Goal: Task Accomplishment & Management: Complete application form

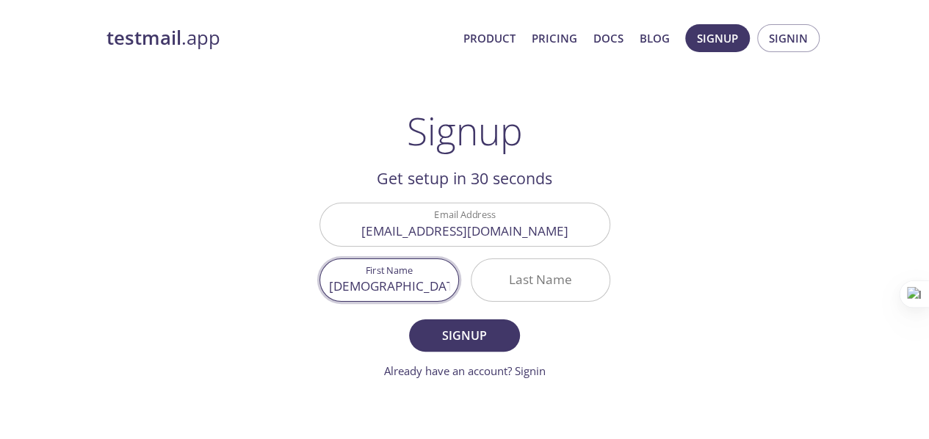
type input "[DEMOGRAPHIC_DATA]"
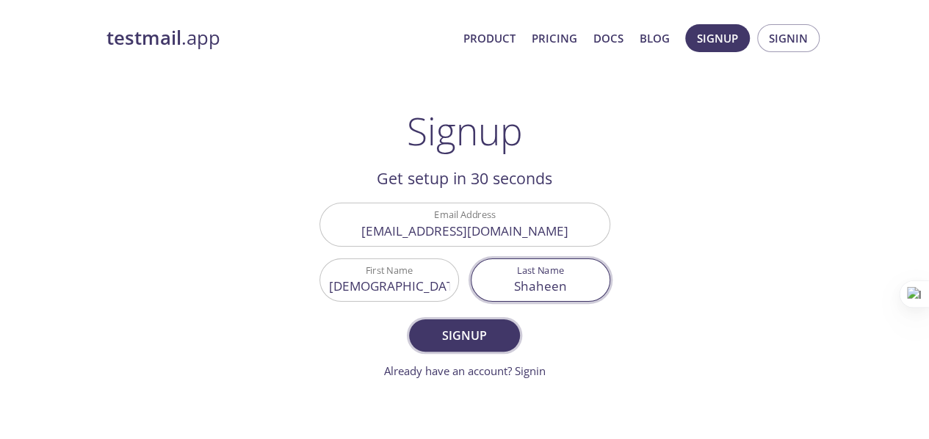
type input "Shaheen"
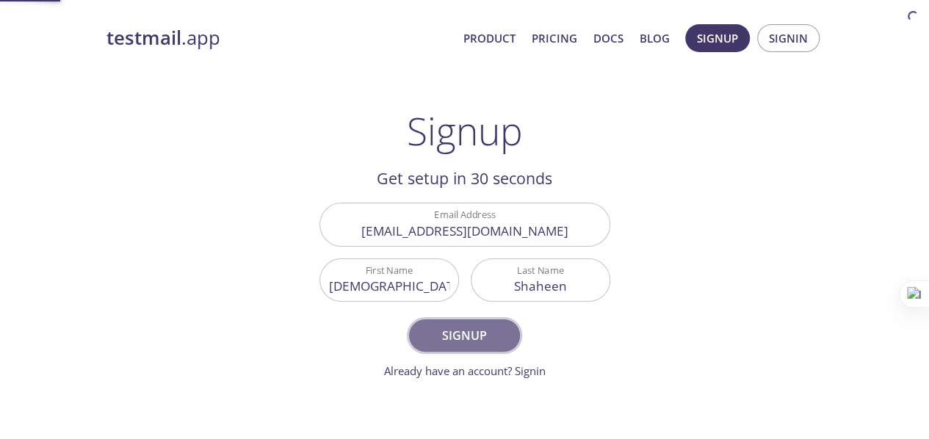
click at [447, 341] on span "Signup" at bounding box center [464, 335] width 78 height 21
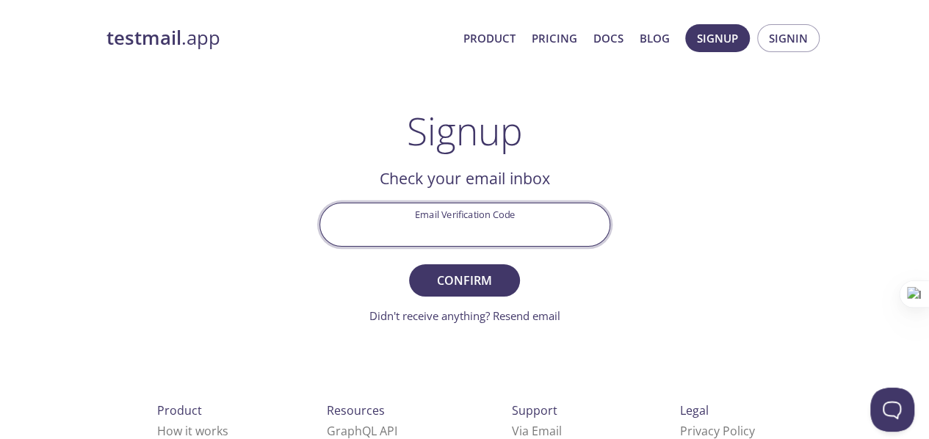
click at [422, 228] on input "Email Verification Code" at bounding box center [464, 224] width 289 height 42
paste input "NH441YR"
type input "NH441YR"
click at [460, 287] on span "Confirm" at bounding box center [464, 280] width 78 height 21
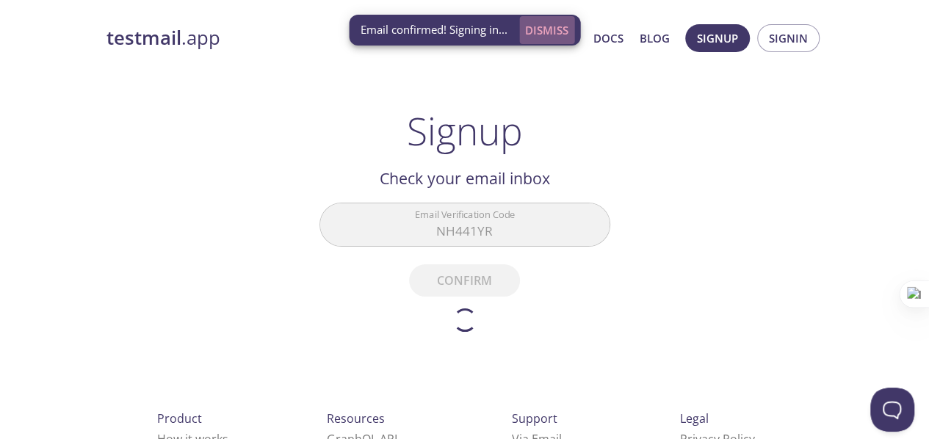
click at [549, 26] on span "Dismiss" at bounding box center [546, 30] width 43 height 19
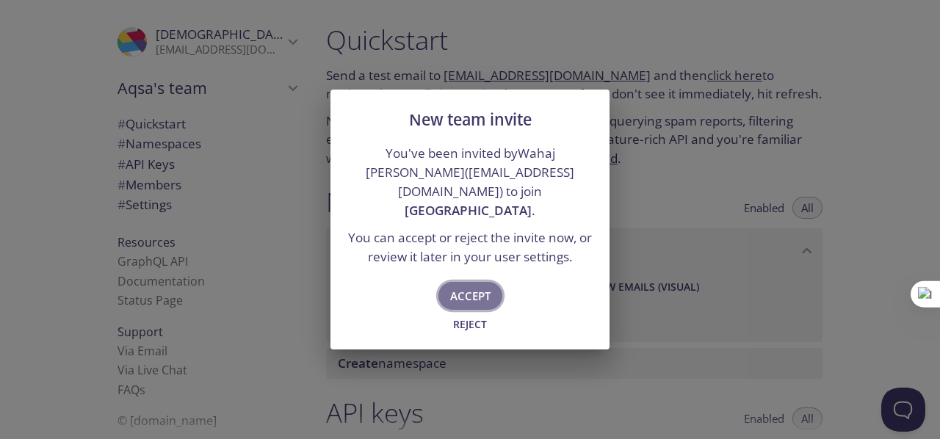
click at [473, 288] on span "Accept" at bounding box center [470, 295] width 40 height 19
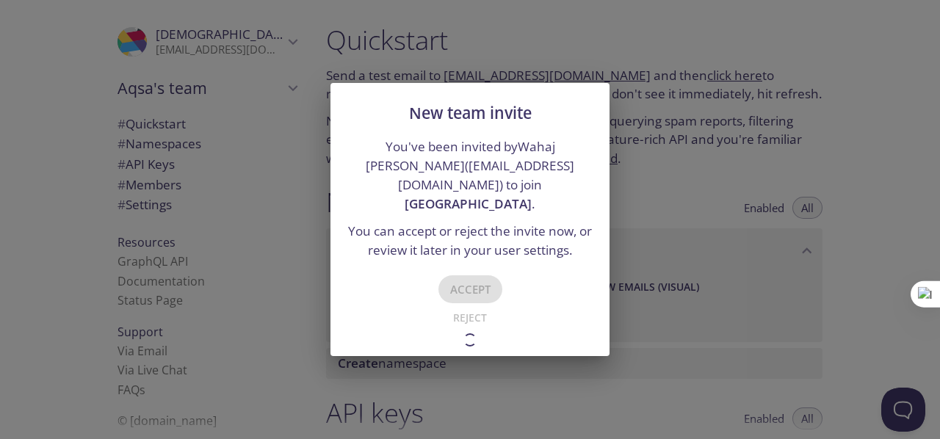
type input "[GEOGRAPHIC_DATA]"
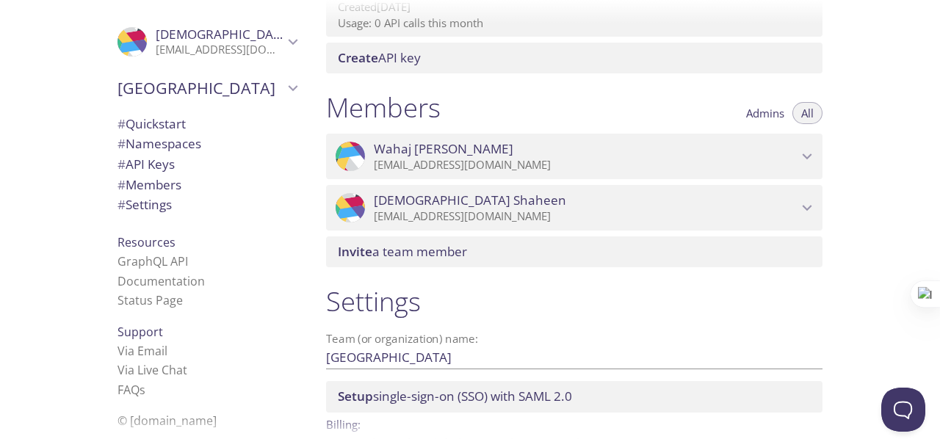
scroll to position [656, 0]
